Goal: Find specific fact: Find specific fact

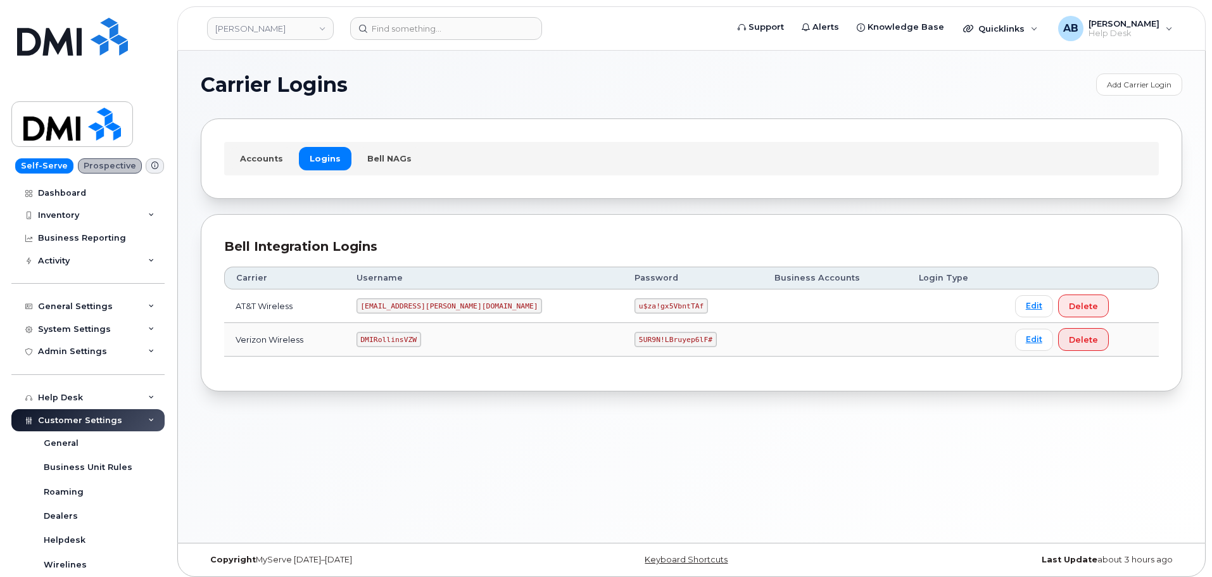
click at [420, 306] on code "[EMAIL_ADDRESS][PERSON_NAME][DOMAIN_NAME]" at bounding box center [449, 305] width 186 height 15
copy code "[EMAIL_ADDRESS][PERSON_NAME][DOMAIN_NAME]"
click at [634, 306] on code "u$za!gx5VbntTAf" at bounding box center [670, 305] width 73 height 15
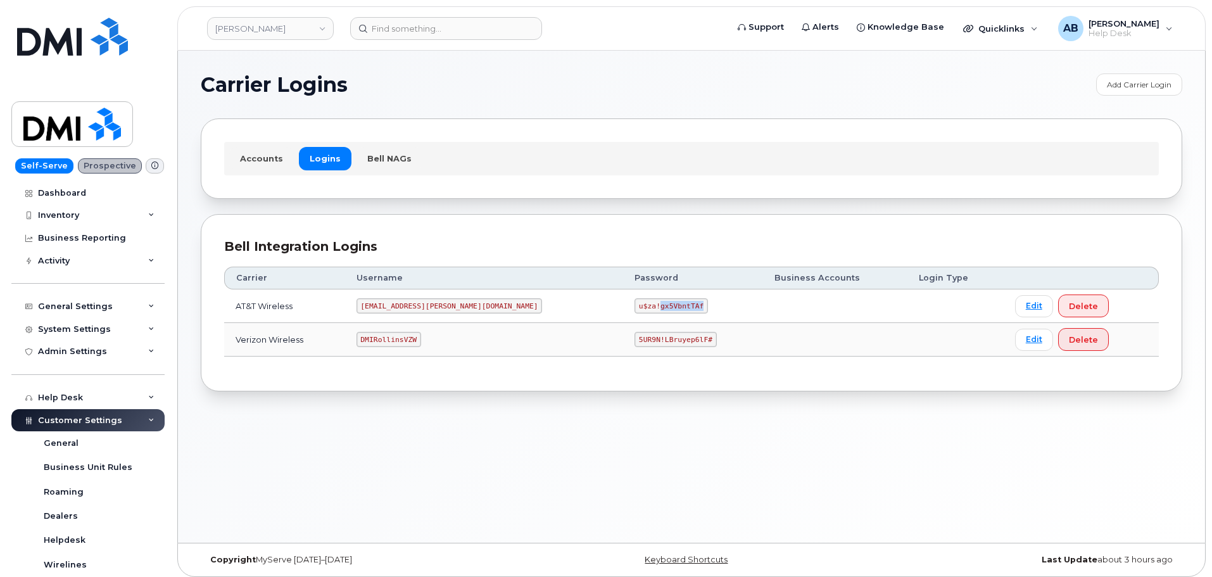
click at [634, 306] on code "u$za!gx5VbntTAf" at bounding box center [670, 305] width 73 height 15
copy code "u$za!gx5VbntTAf"
